Goal: Communication & Community: Answer question/provide support

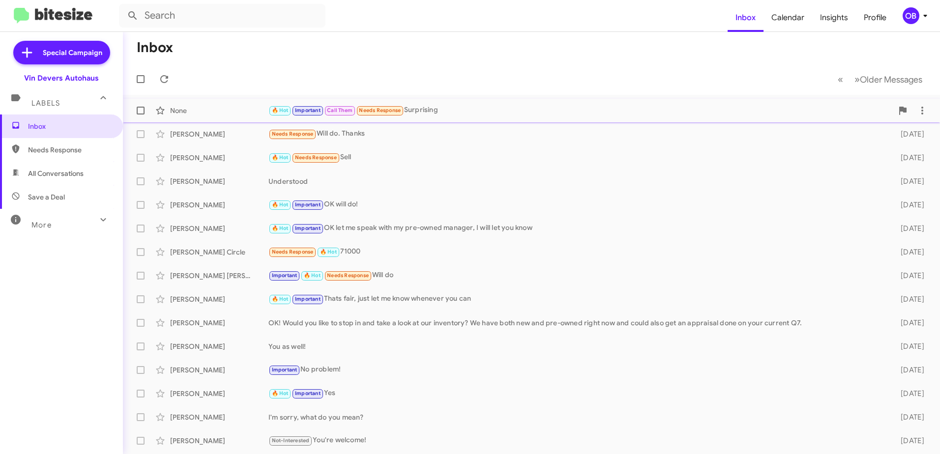
click at [511, 100] on span "None 🔥 Hot Important Call Them Needs Response Surprising 21 hours ago" at bounding box center [531, 111] width 817 height 24
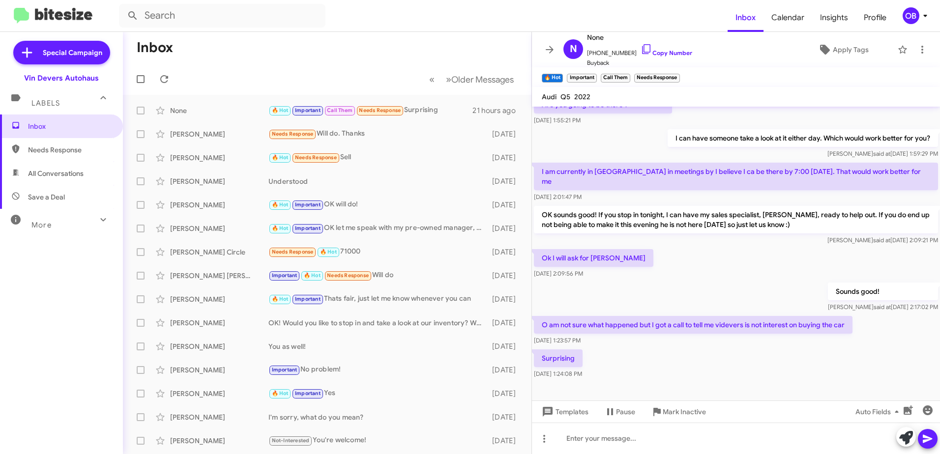
scroll to position [473, 0]
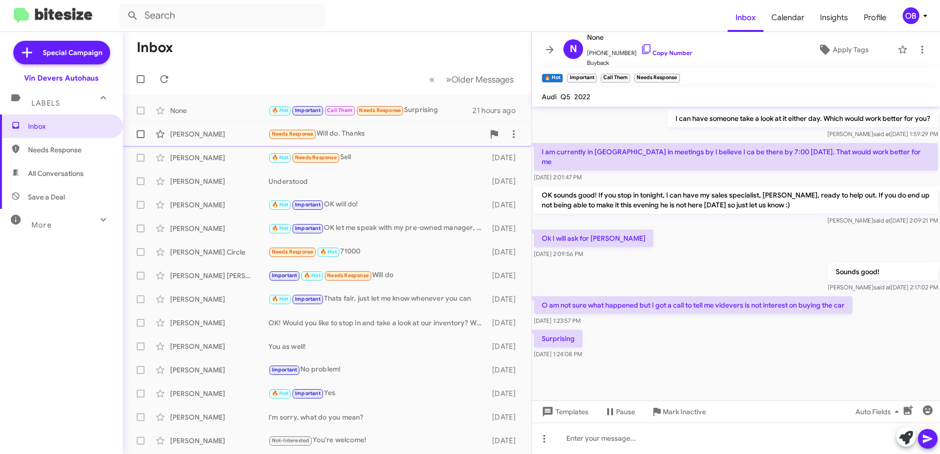
click at [361, 142] on div "[PERSON_NAME] Needs Response Will do. Thanks [DATE]" at bounding box center [327, 134] width 393 height 20
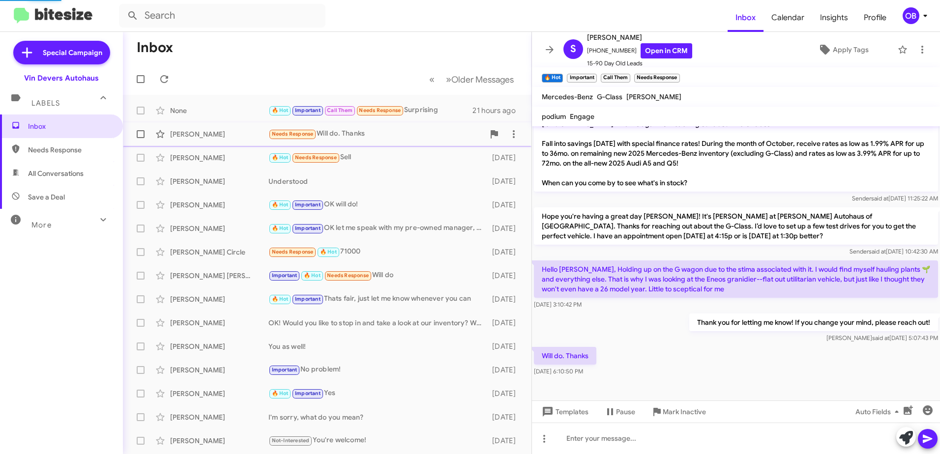
scroll to position [245, 0]
click at [586, 74] on span "×" at bounding box center [586, 73] width 8 height 12
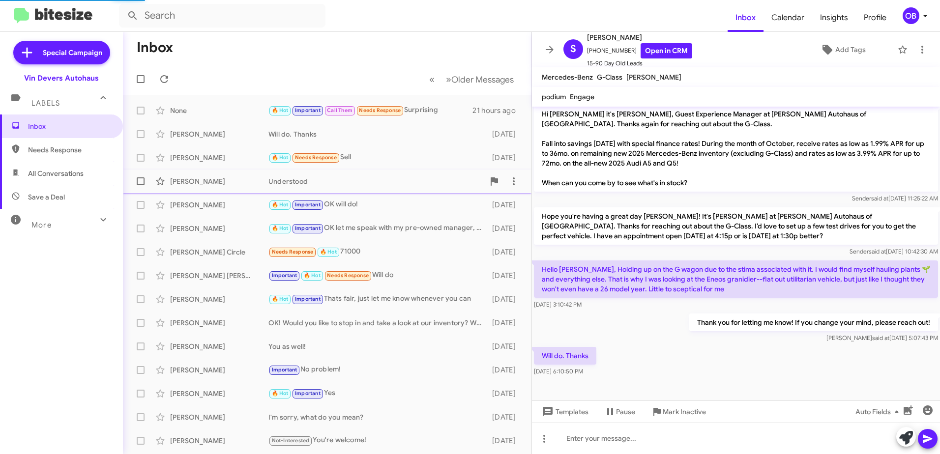
scroll to position [226, 0]
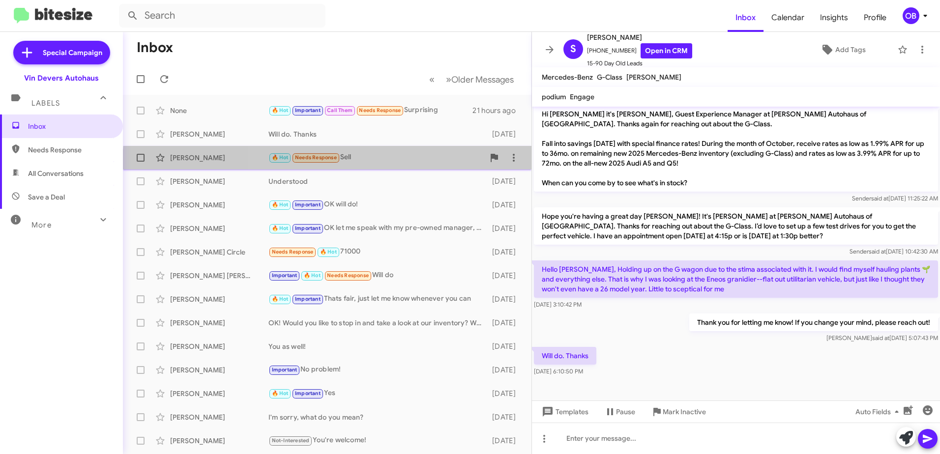
click at [408, 166] on div "[PERSON_NAME] 🔥 Hot Needs Response Sell [DATE]" at bounding box center [327, 158] width 393 height 20
